Goal: Transaction & Acquisition: Book appointment/travel/reservation

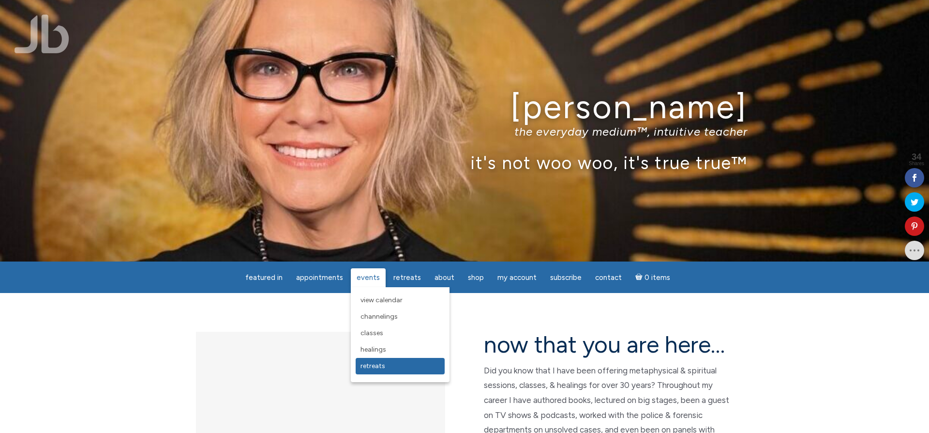
click at [376, 361] on link "Retreats" at bounding box center [400, 366] width 89 height 16
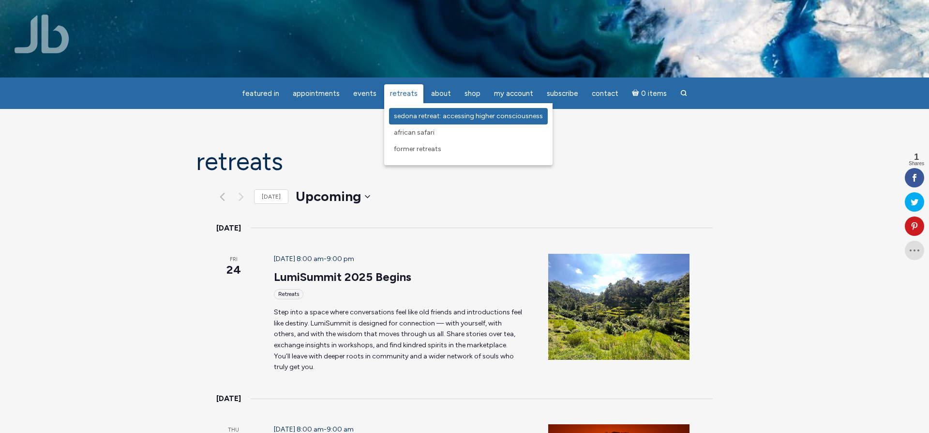
click at [425, 114] on span "Sedona Retreat: Accessing Higher Consciousness" at bounding box center [468, 116] width 149 height 8
